Goal: Task Accomplishment & Management: Use online tool/utility

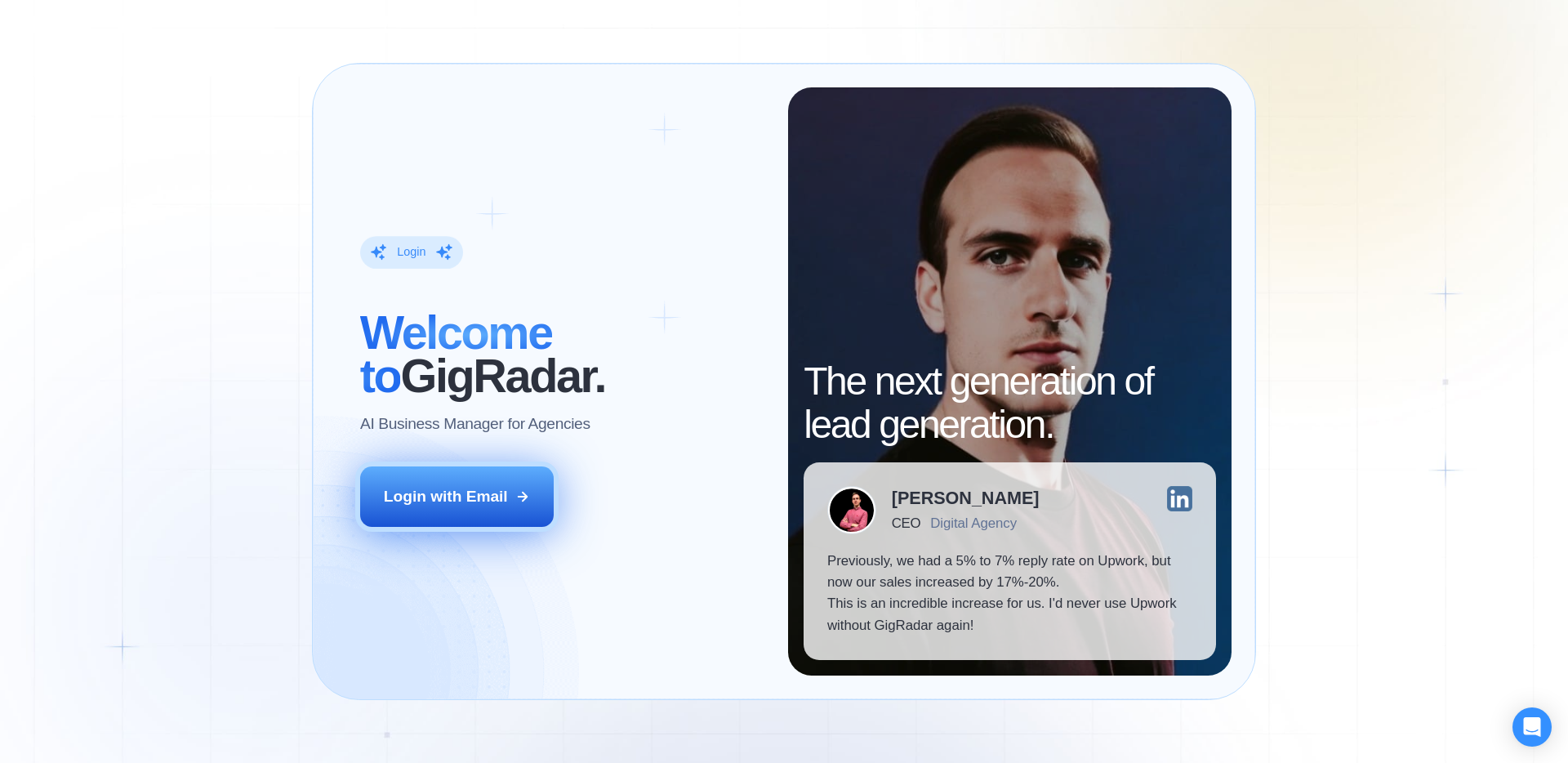
click at [528, 480] on button "Login with Email" at bounding box center [457, 497] width 194 height 61
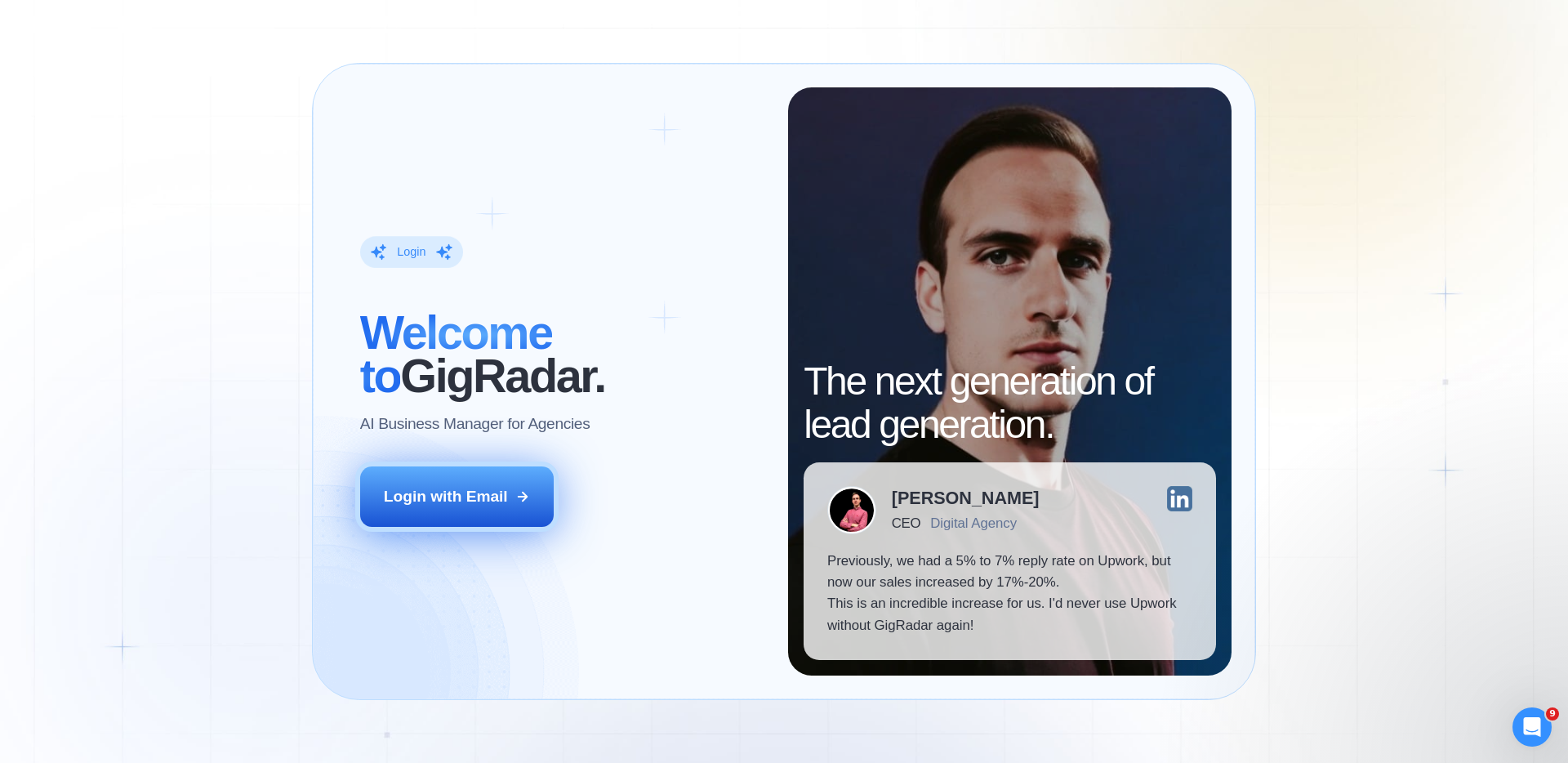
click at [496, 501] on div "Login with Email" at bounding box center [446, 496] width 124 height 21
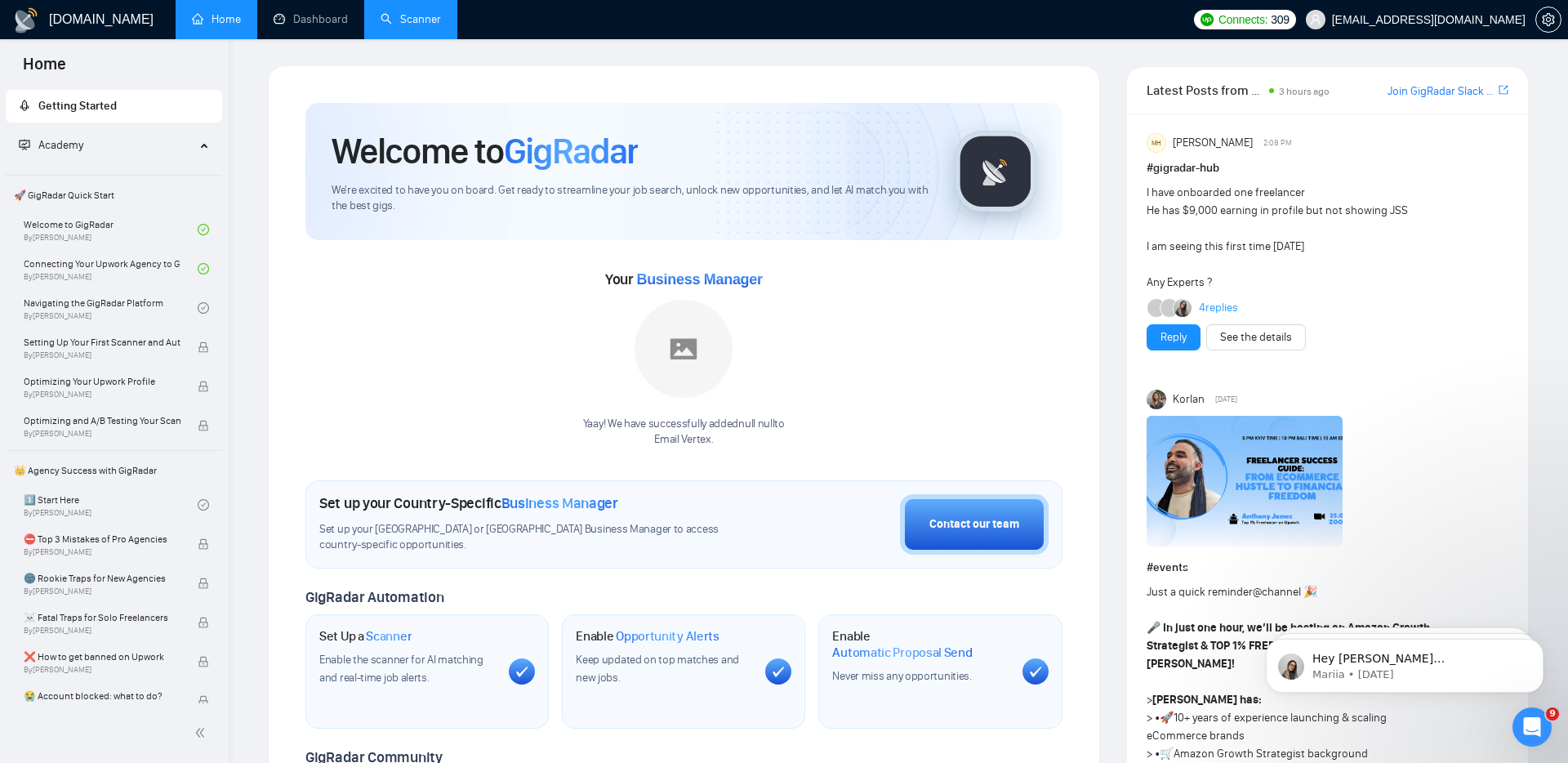
click at [381, 16] on link "Scanner" at bounding box center [411, 19] width 61 height 14
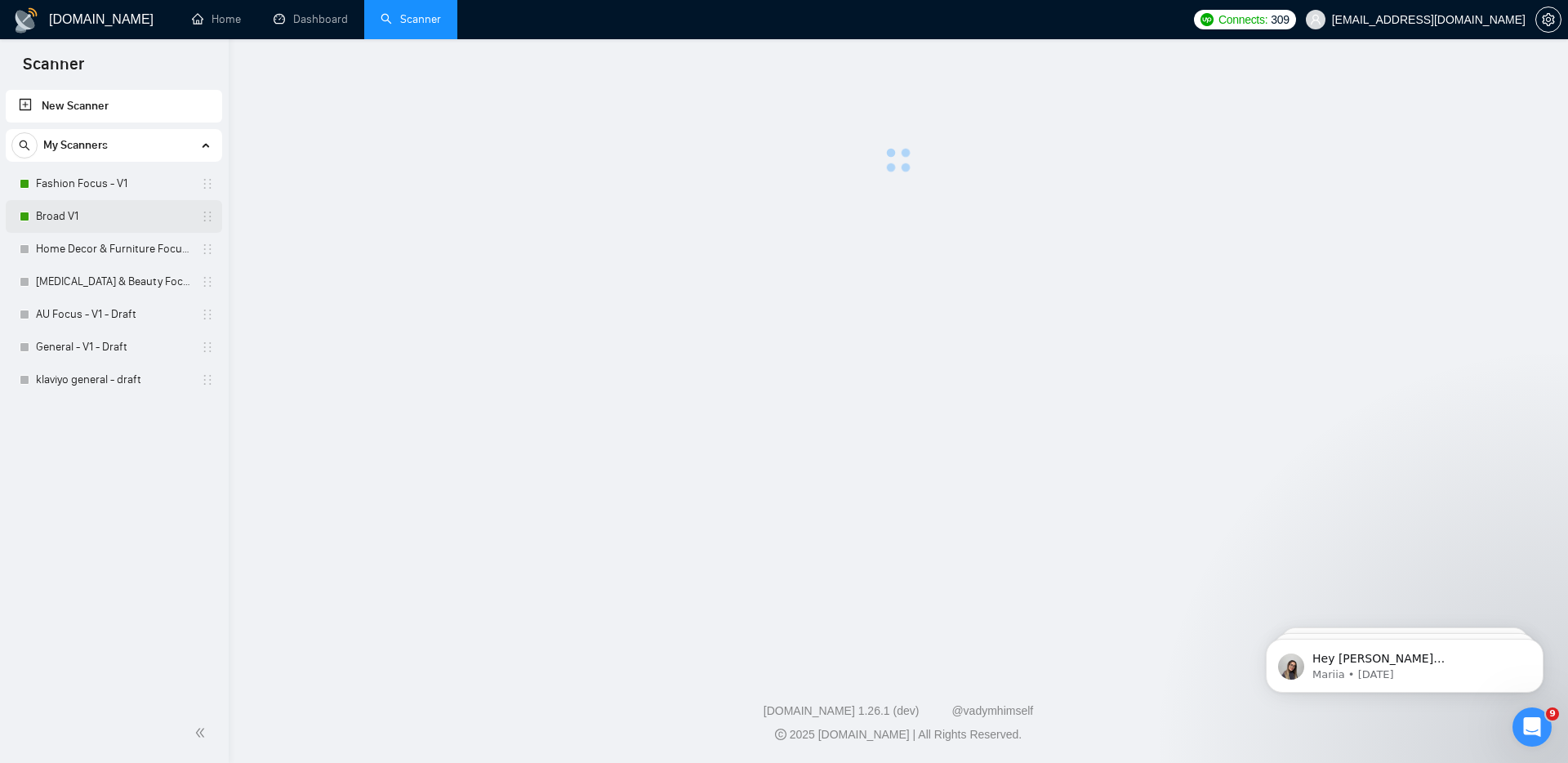
click at [106, 212] on link "Broad V1" at bounding box center [114, 216] width 156 height 33
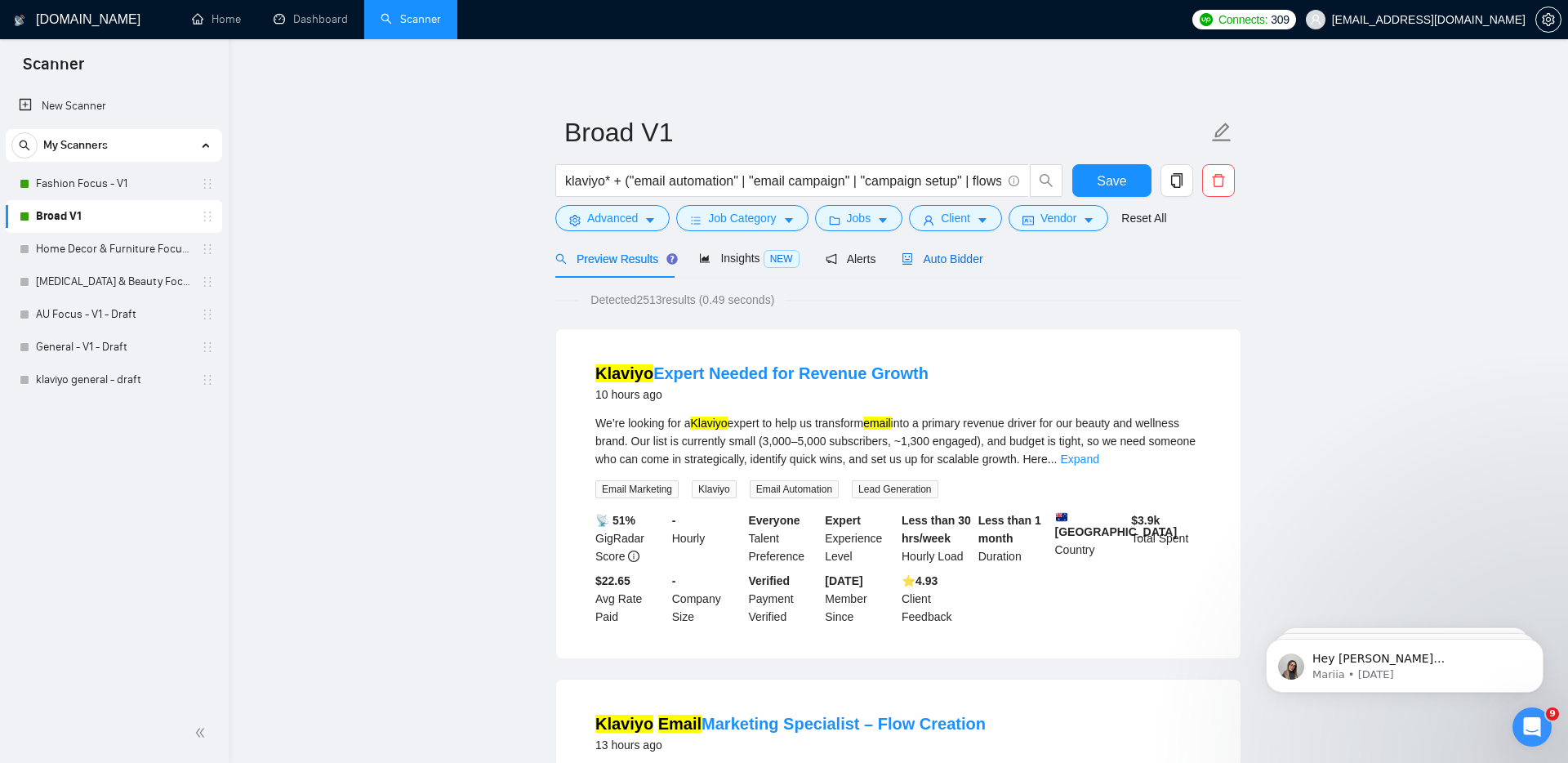
click at [932, 263] on span "Auto Bidder" at bounding box center [942, 259] width 81 height 13
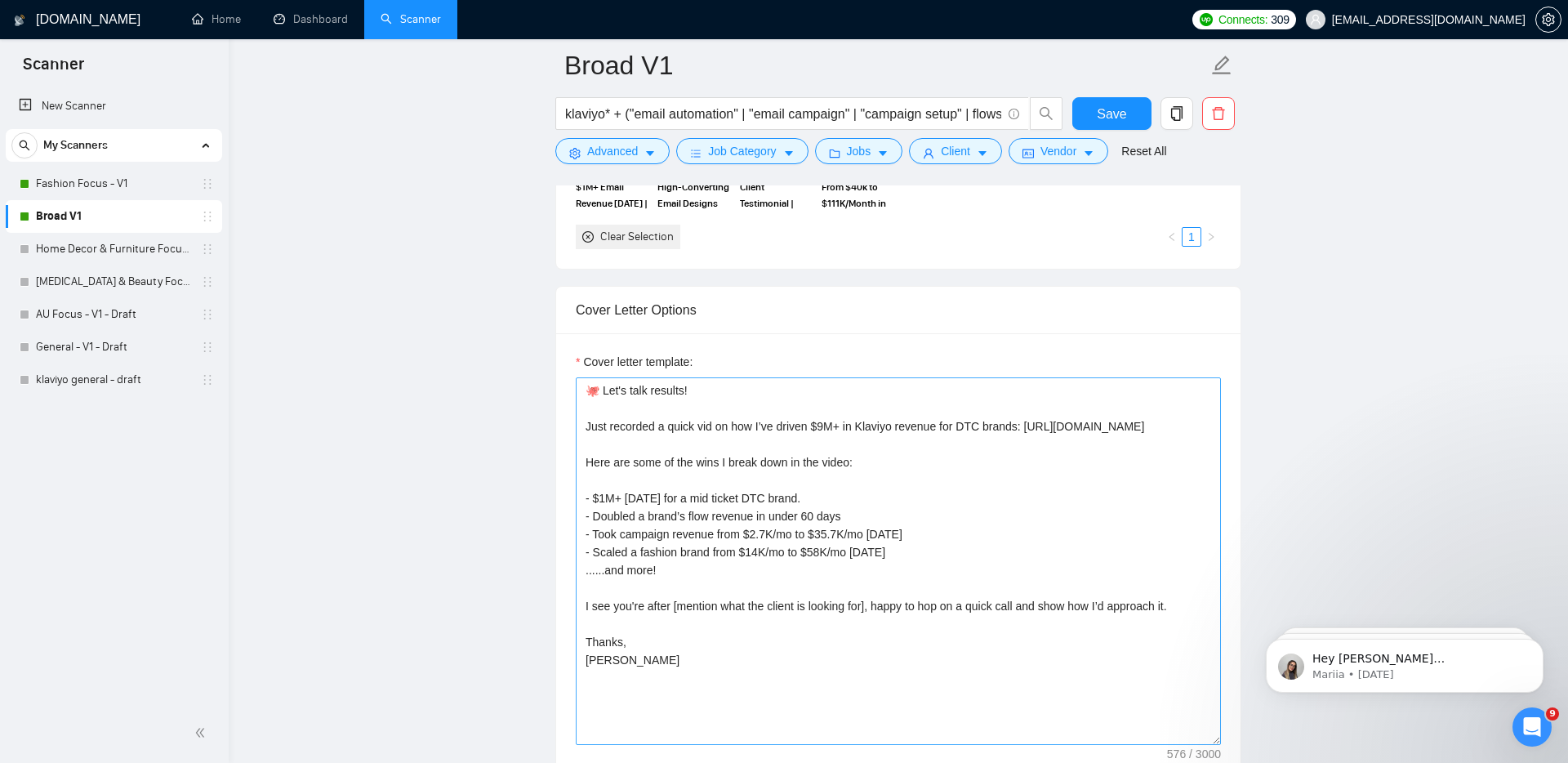
scroll to position [1651, 0]
drag, startPoint x: 648, startPoint y: 627, endPoint x: 949, endPoint y: 631, distance: 301.0
click at [949, 631] on textarea "🐙 Let's talk results! Just recorded a quick vid on how I’ve driven $9M+ in Klav…" at bounding box center [898, 563] width 645 height 368
drag, startPoint x: 949, startPoint y: 631, endPoint x: 959, endPoint y: 631, distance: 10.0
click at [948, 631] on textarea "🐙 Let's talk results! Just recorded a quick vid on how I’ve driven $9M+ in Klav…" at bounding box center [898, 563] width 645 height 368
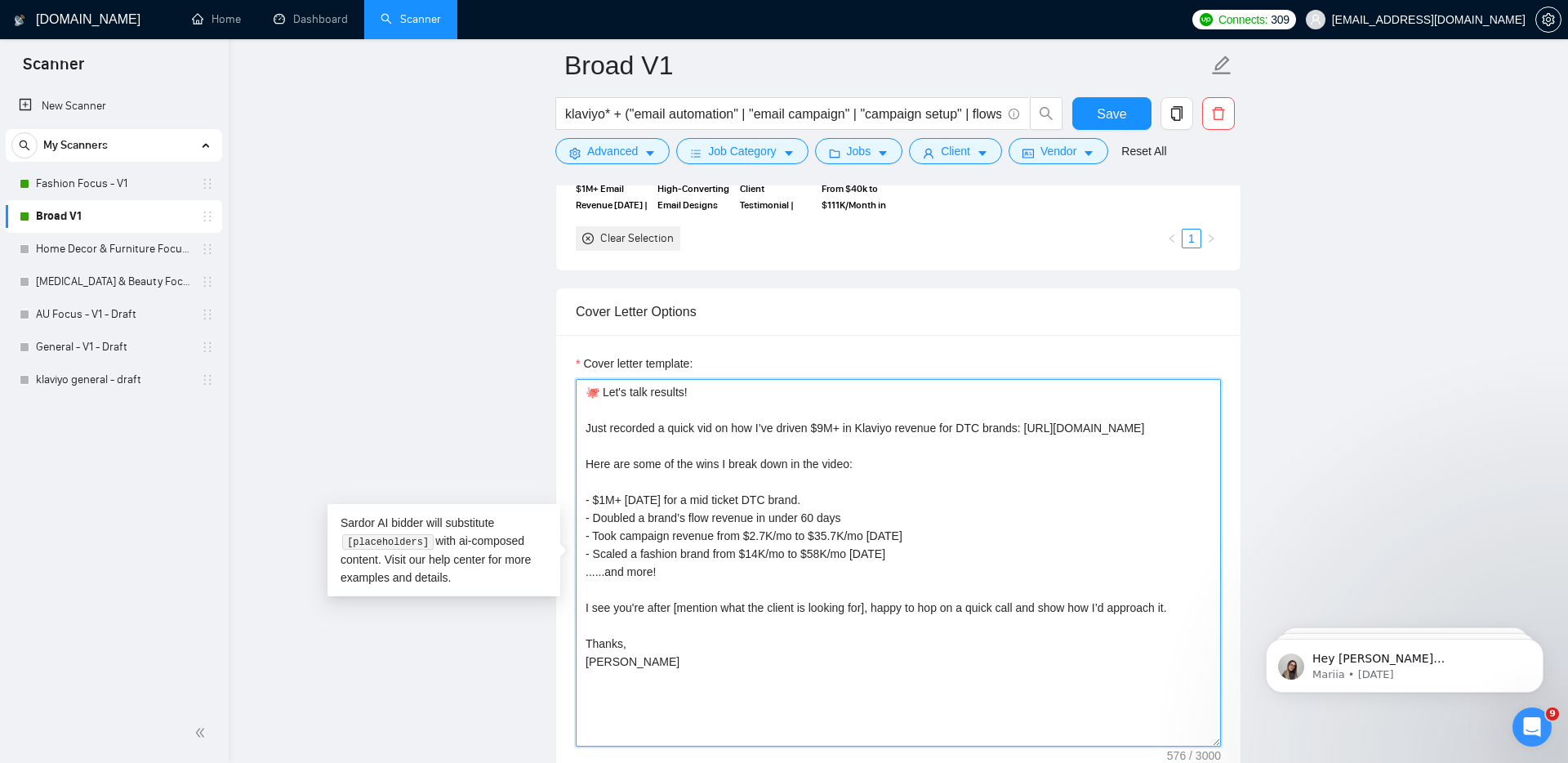
drag, startPoint x: 884, startPoint y: 659, endPoint x: 615, endPoint y: 687, distance: 270.5
click at [615, 687] on textarea "🐙 Let's talk results! Just recorded a quick vid on how I’ve driven $9M+ in Klav…" at bounding box center [898, 563] width 645 height 368
drag, startPoint x: 624, startPoint y: 432, endPoint x: 967, endPoint y: 600, distance: 381.9
click at [967, 600] on textarea "🐙 Let's talk results! Just recorded a quick vid on how I’ve driven $9M+ in Klav…" at bounding box center [898, 563] width 645 height 368
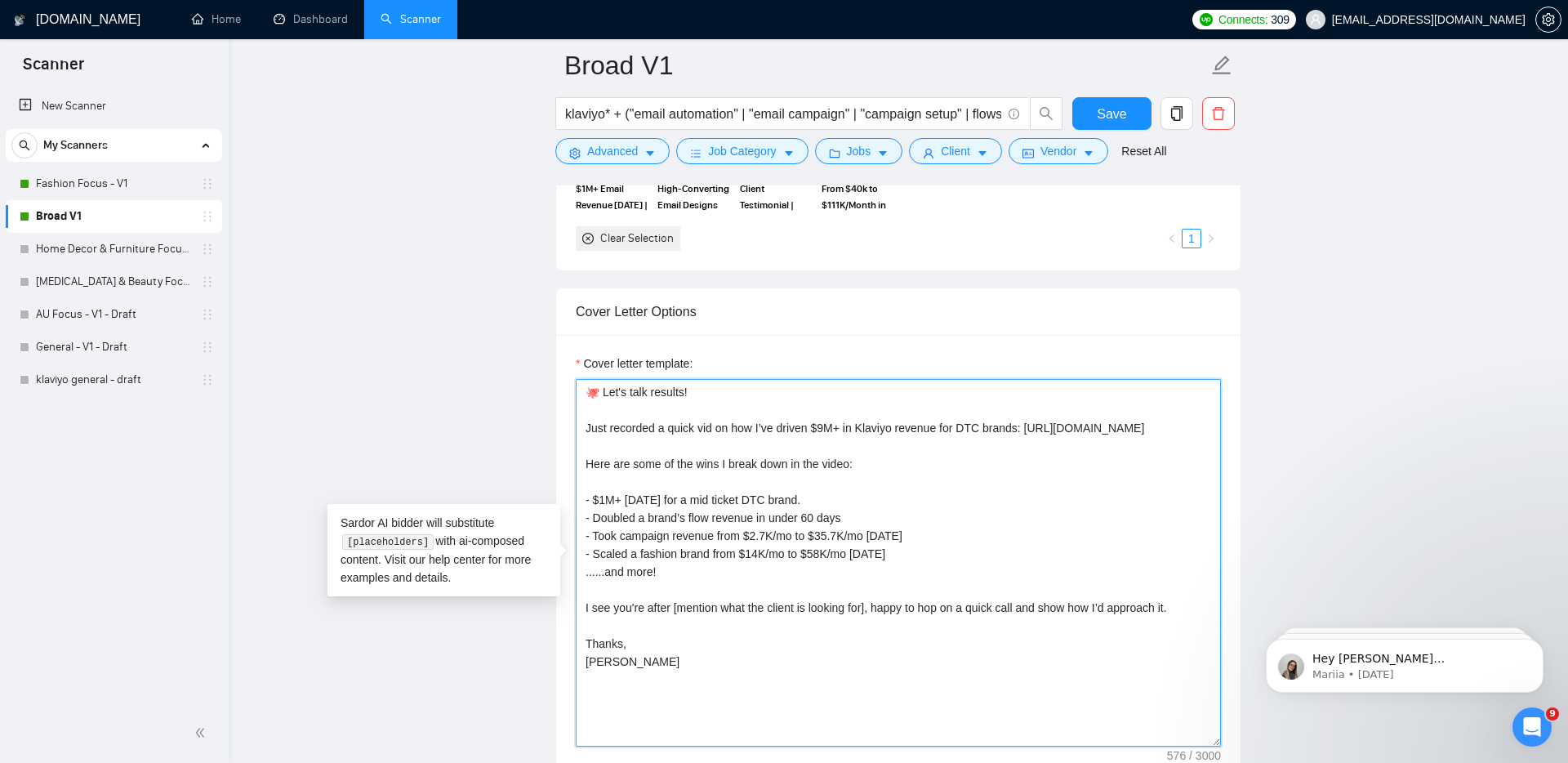
drag, startPoint x: 778, startPoint y: 543, endPoint x: 583, endPoint y: 418, distance: 231.6
click at [583, 418] on textarea "🐙 Let's talk results! Just recorded a quick vid on how I’ve driven $9M+ in Klav…" at bounding box center [898, 563] width 645 height 368
click at [619, 426] on textarea "🐙 Let's talk results! Just recorded a quick vid on how I’ve driven $9M+ in Klav…" at bounding box center [898, 563] width 645 height 368
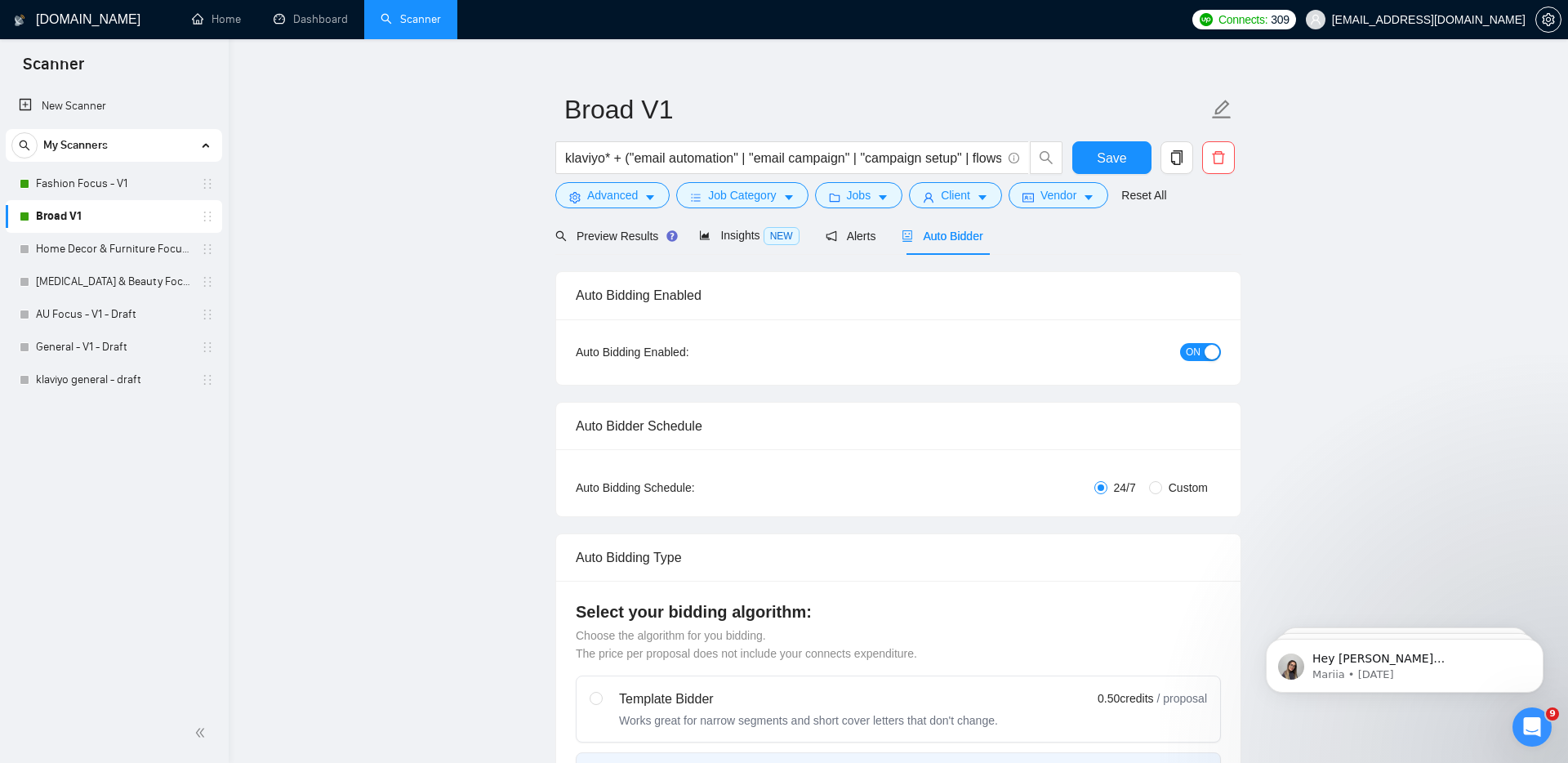
scroll to position [0, 0]
